Goal: Check status: Check status

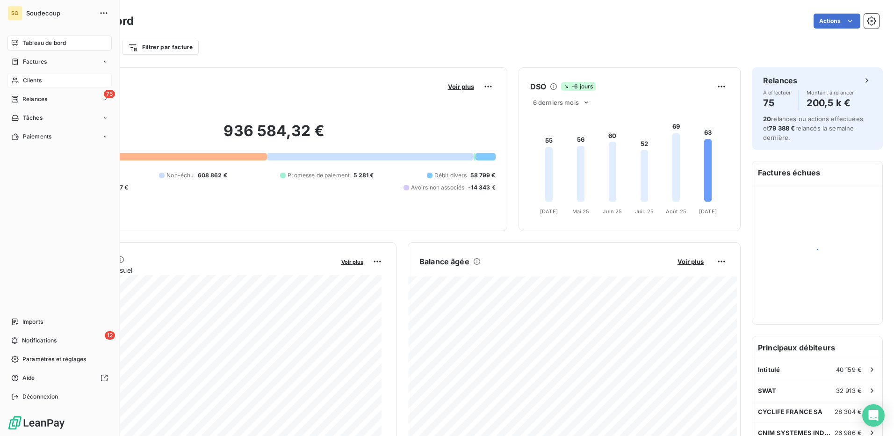
click at [19, 80] on icon at bounding box center [15, 80] width 8 height 7
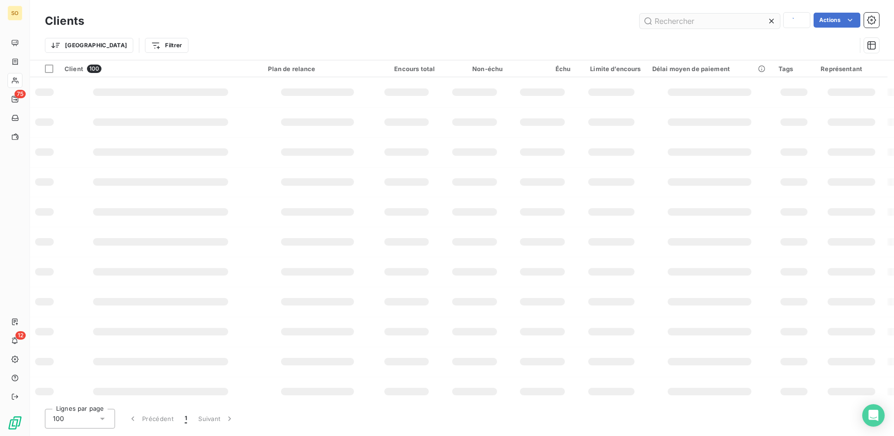
click at [702, 23] on input "text" at bounding box center [710, 21] width 140 height 15
type input "JDR"
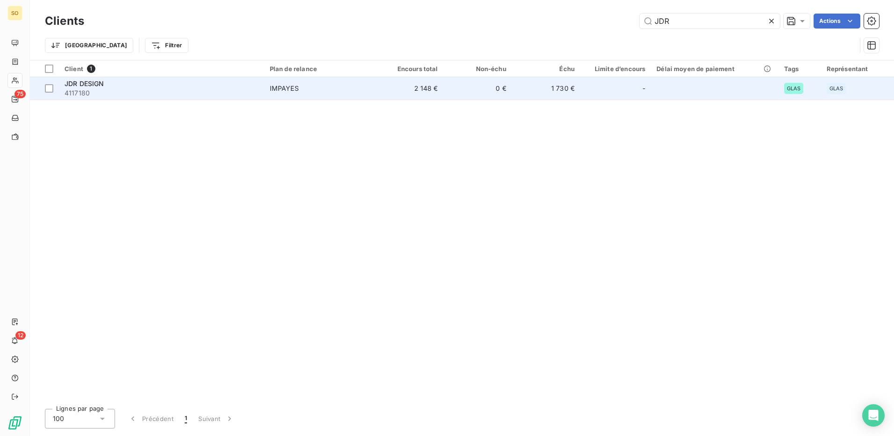
click at [380, 78] on td "2 148 €" at bounding box center [409, 88] width 68 height 22
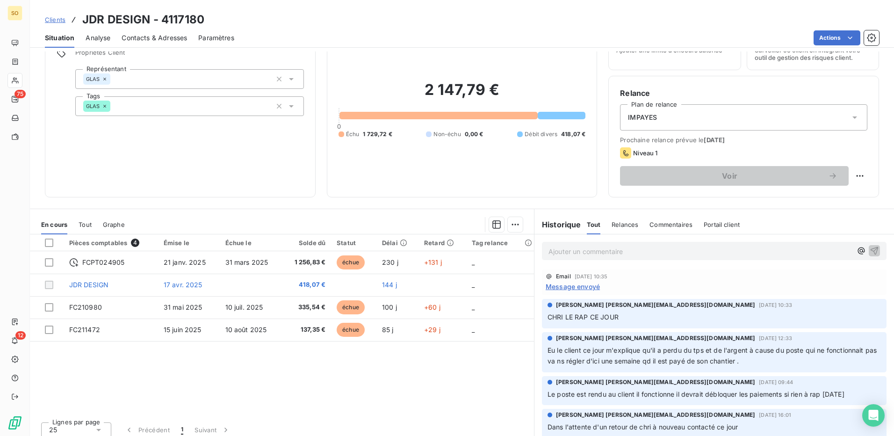
click at [371, 391] on div "Pièces comptables 4 Émise le Échue le Solde dû Statut Délai Retard Tag relance …" at bounding box center [282, 324] width 504 height 180
